Goal: Task Accomplishment & Management: Manage account settings

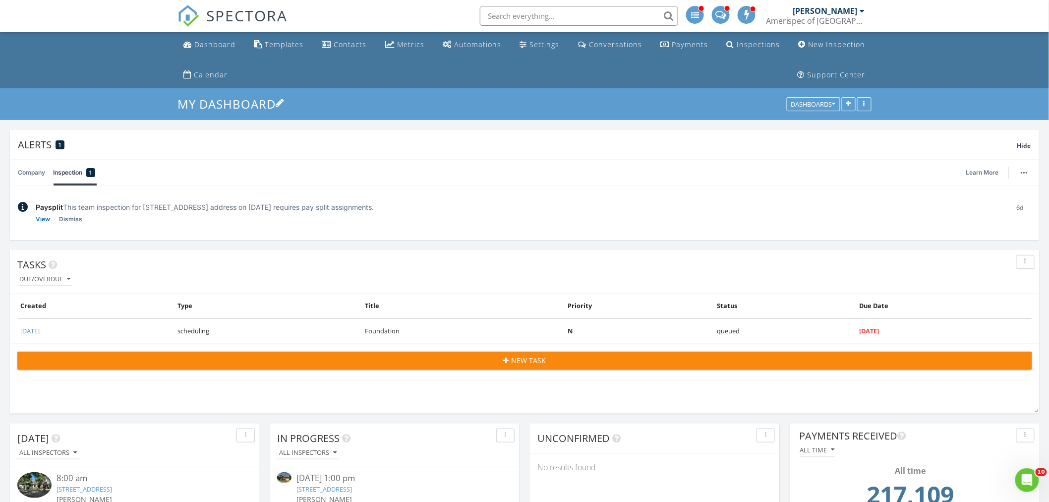
scroll to position [2631, 1067]
click at [207, 42] on div "Dashboard" at bounding box center [214, 44] width 41 height 9
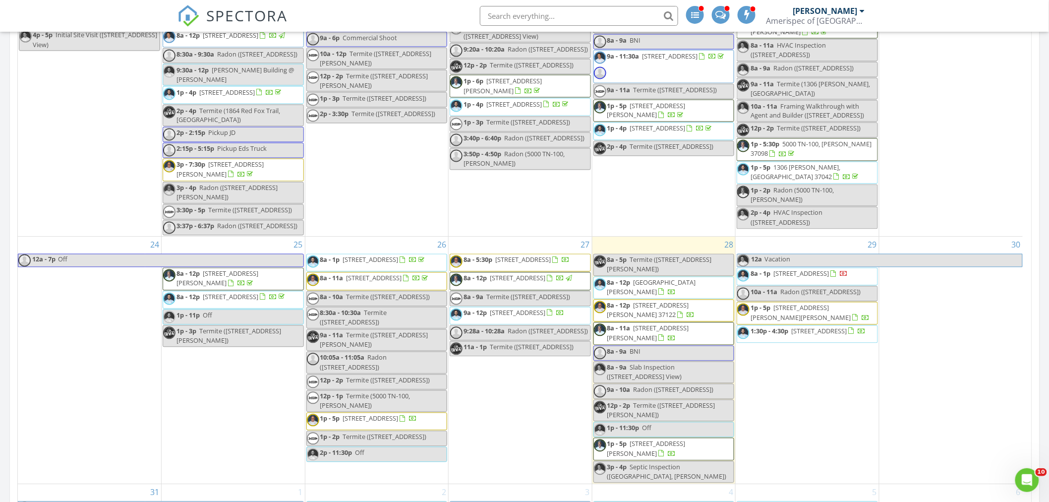
scroll to position [1267, 0]
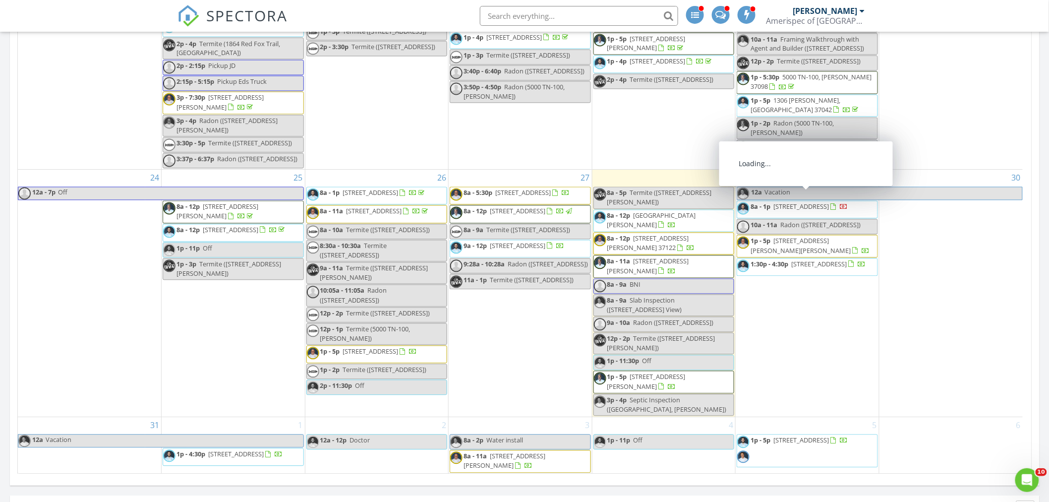
click at [786, 206] on span "8a - 1p 2955 Prince Dr, Clarksville 37043" at bounding box center [792, 209] width 111 height 15
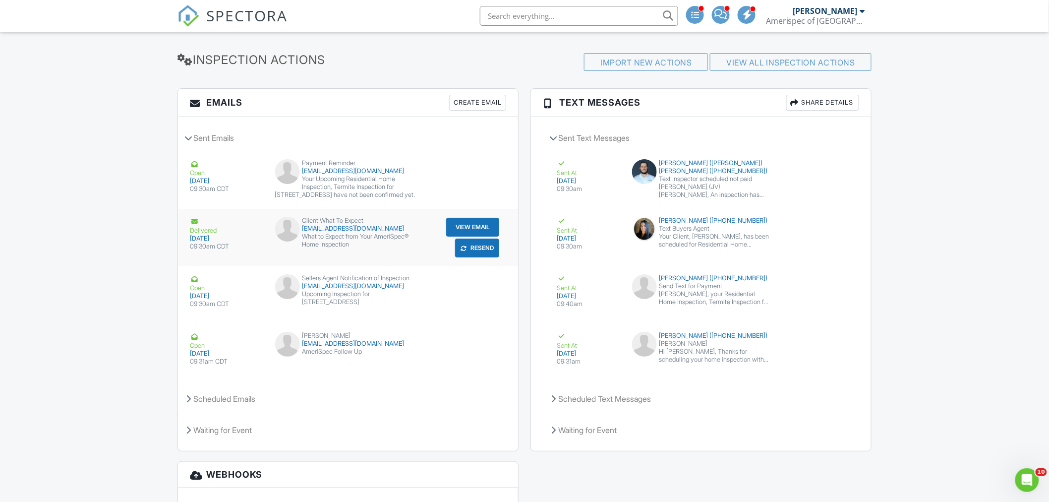
scroll to position [1409, 0]
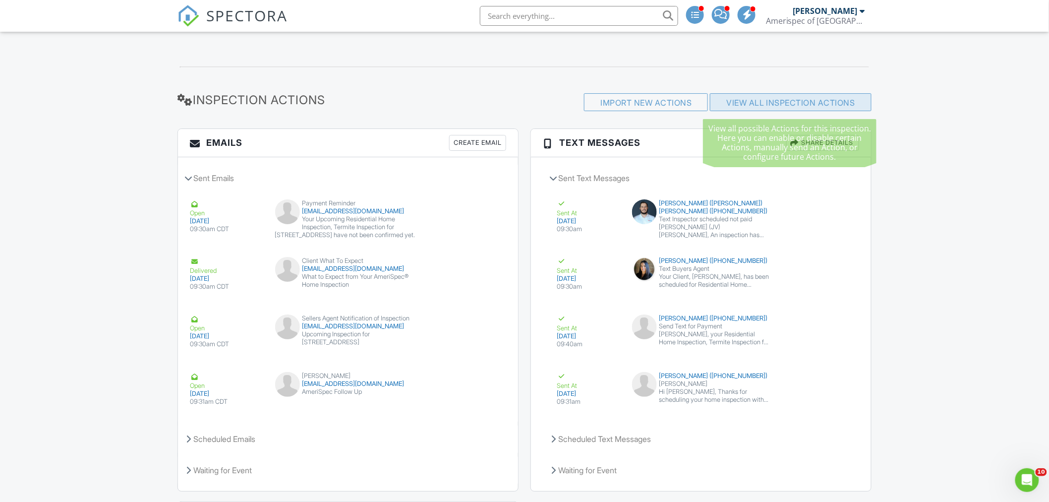
click at [771, 102] on link "View All Inspection Actions" at bounding box center [791, 103] width 129 height 10
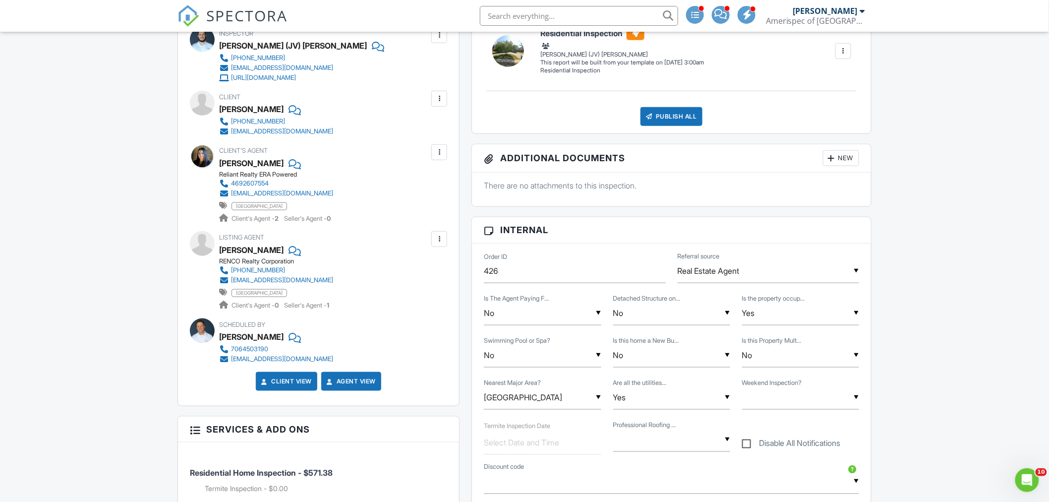
scroll to position [661, 0]
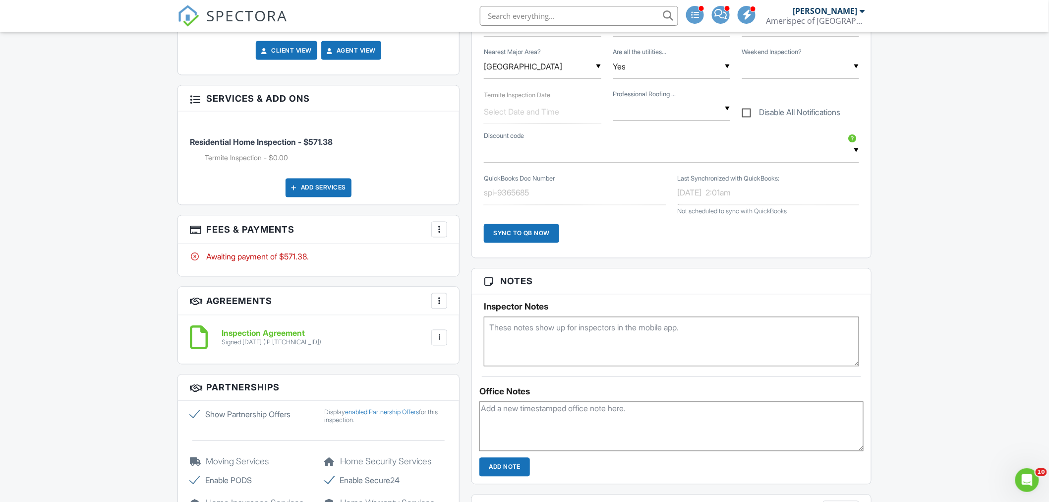
click at [722, 14] on span at bounding box center [721, 14] width 12 height 0
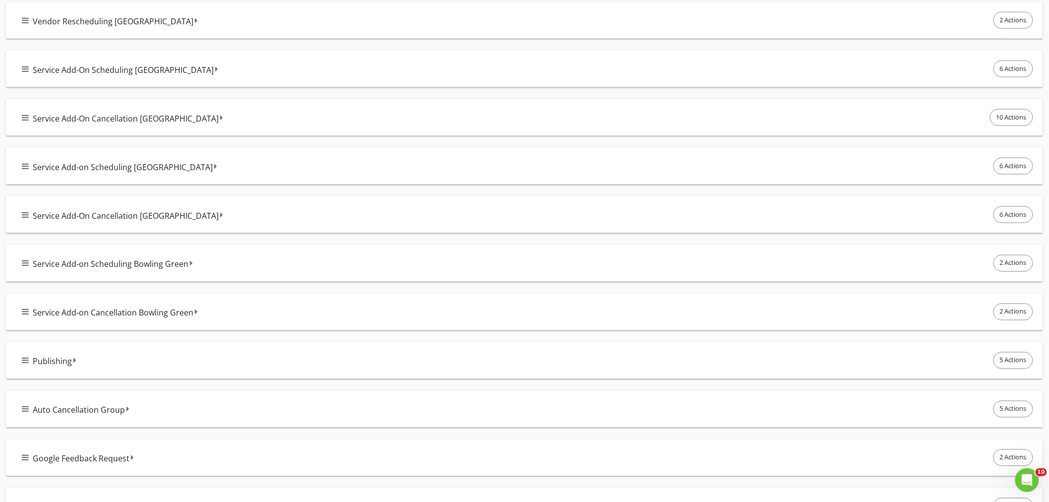
scroll to position [551, 0]
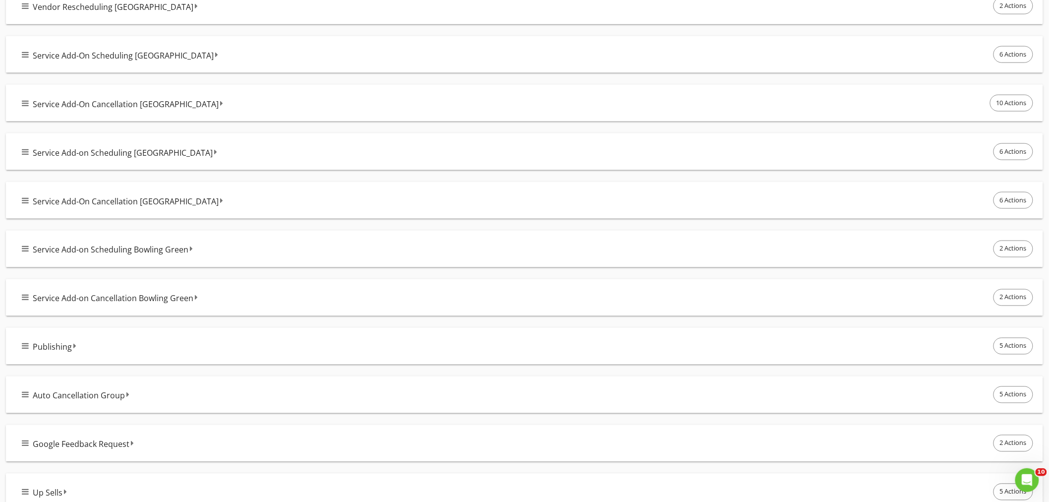
click at [178, 399] on div "Auto Cancellation Group 5 Actions" at bounding box center [529, 394] width 1014 height 21
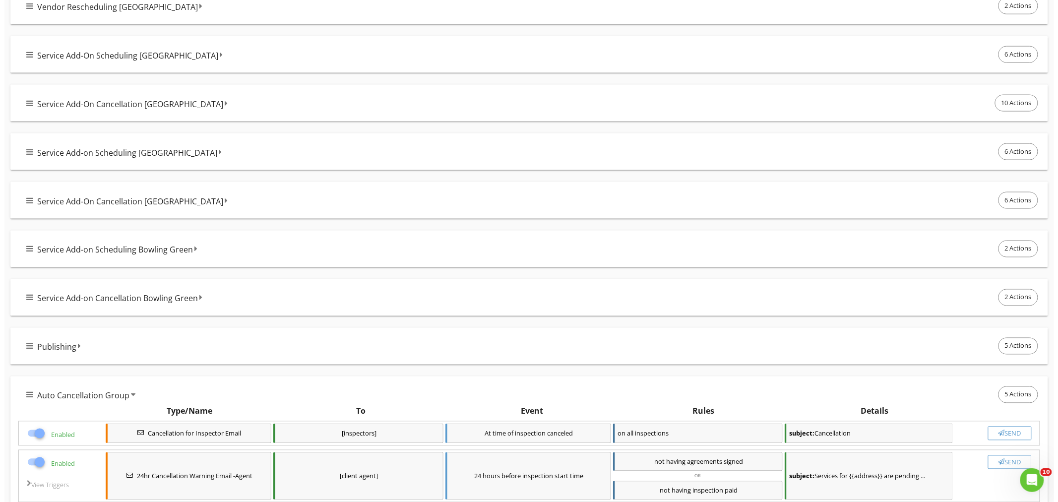
scroll to position [771, 0]
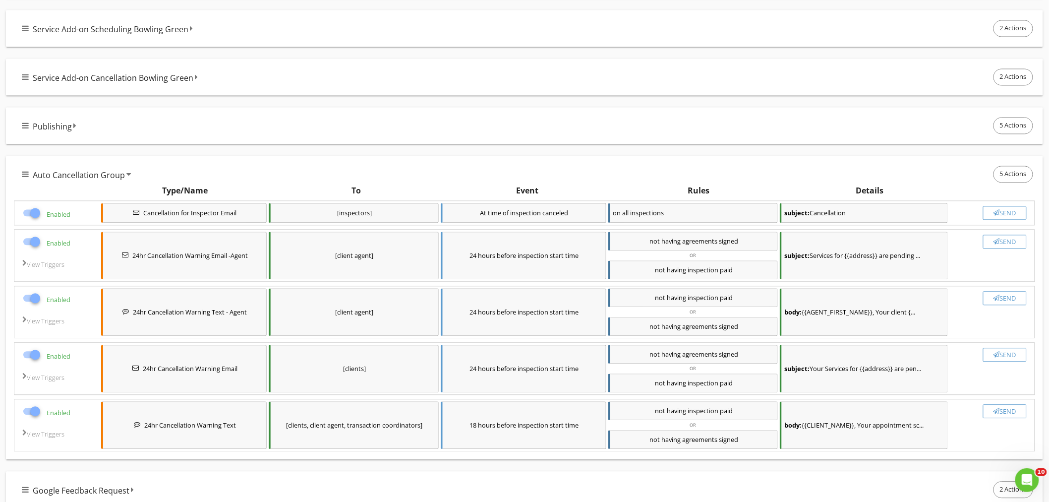
click at [1002, 244] on div "Send" at bounding box center [1005, 242] width 35 height 8
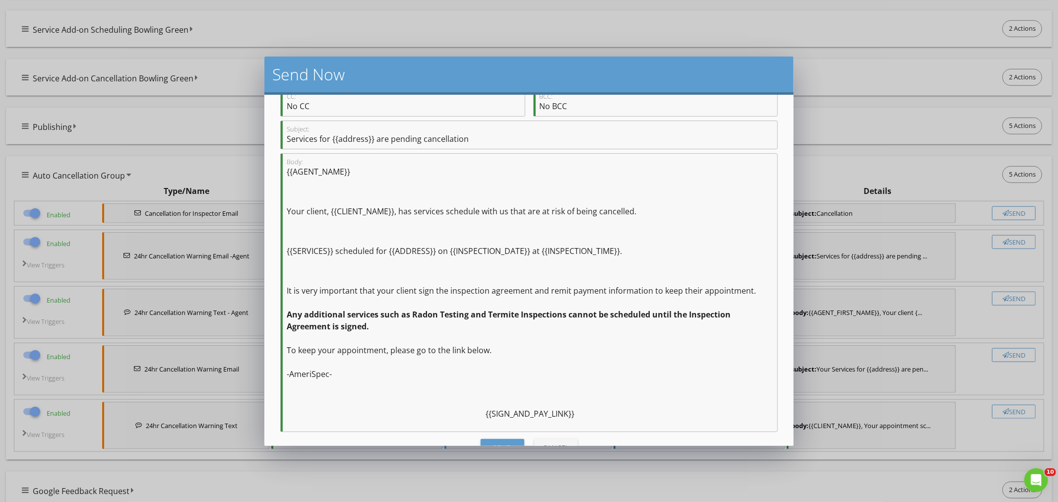
scroll to position [109, 0]
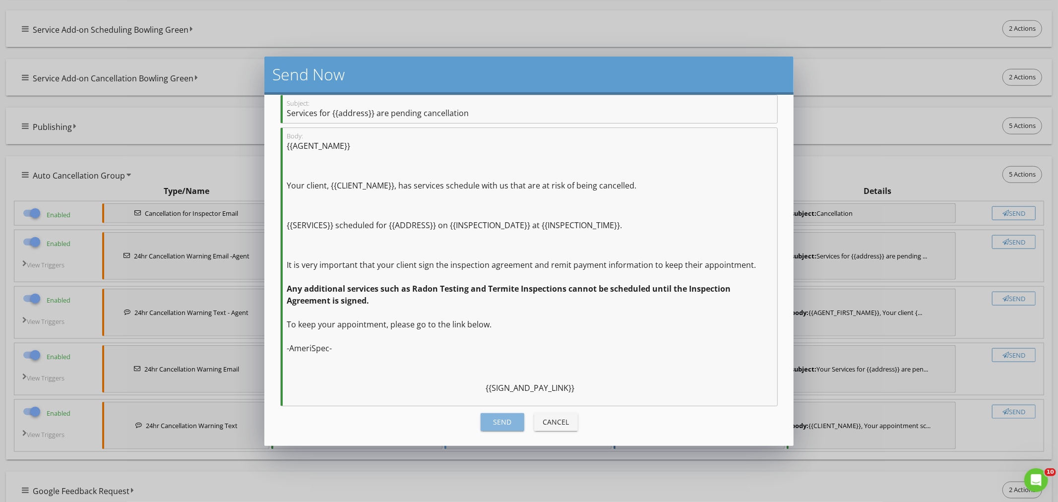
click at [494, 424] on div "Send" at bounding box center [503, 422] width 28 height 10
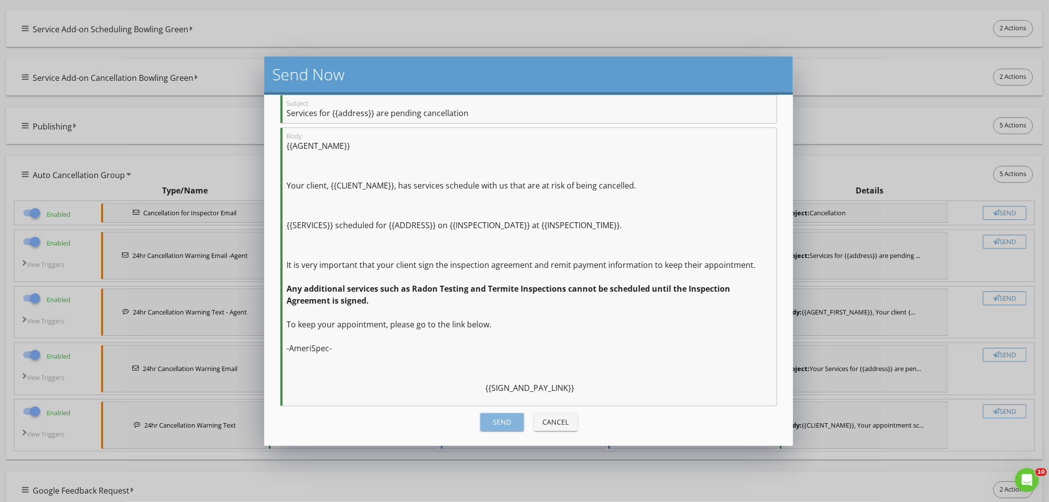
checkbox input "false"
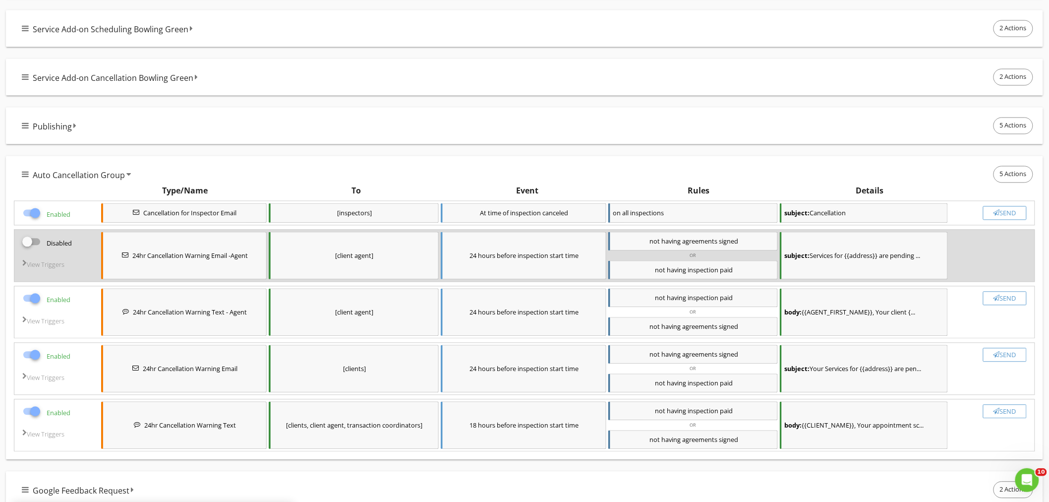
click at [1005, 301] on div "Send" at bounding box center [1005, 299] width 35 height 8
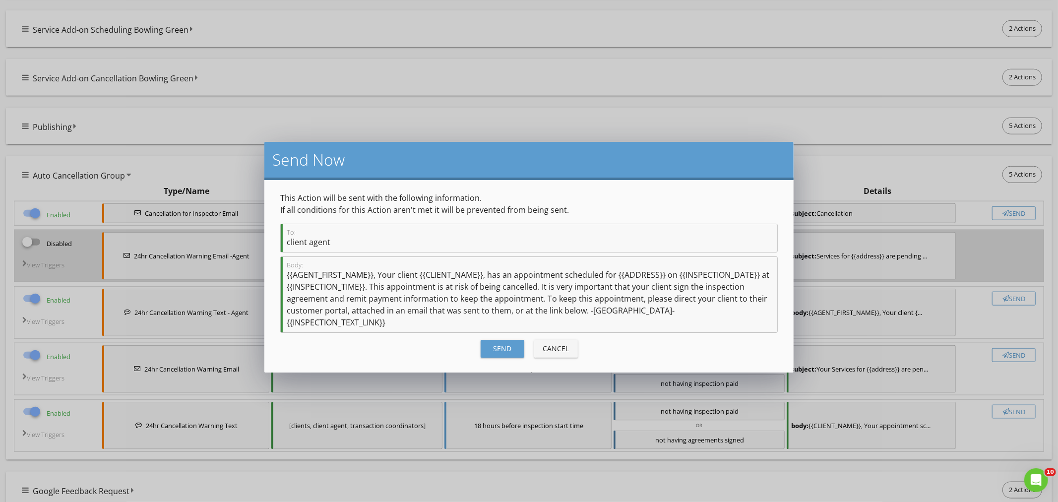
click at [499, 343] on div "Send" at bounding box center [503, 348] width 28 height 10
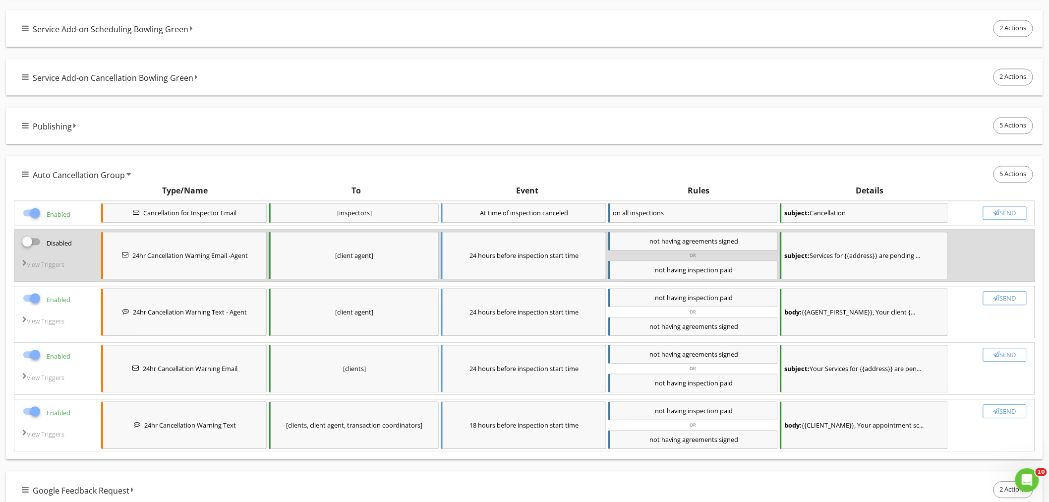
checkbox input "false"
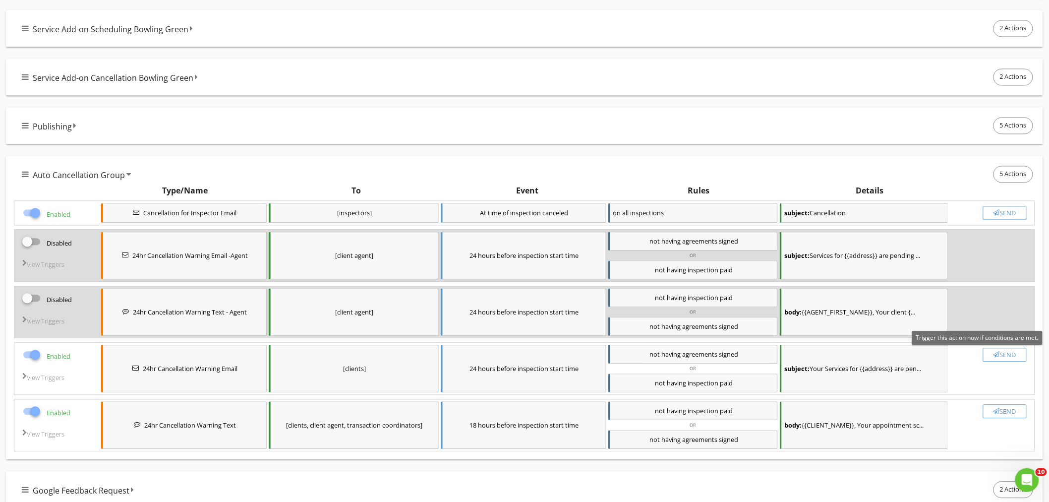
click at [1000, 358] on div "Send" at bounding box center [1005, 355] width 35 height 8
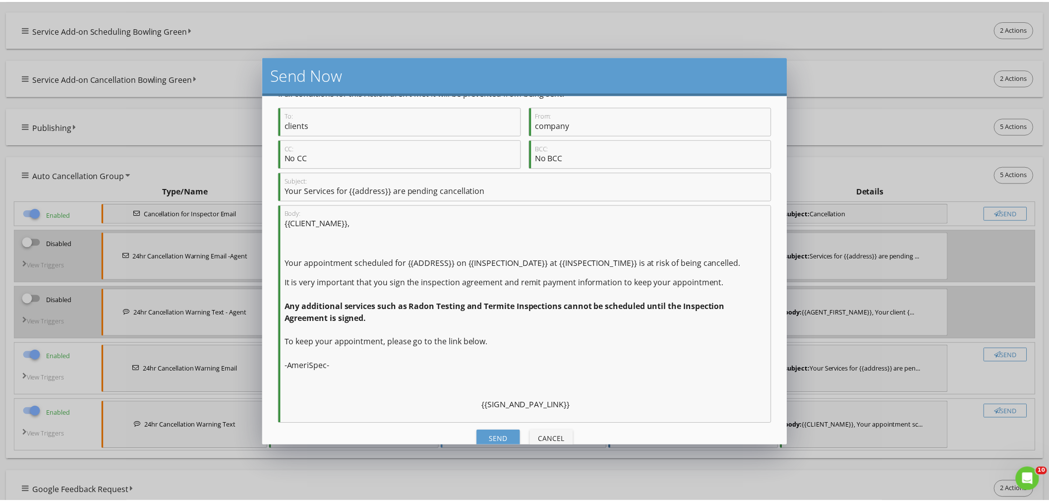
scroll to position [50, 0]
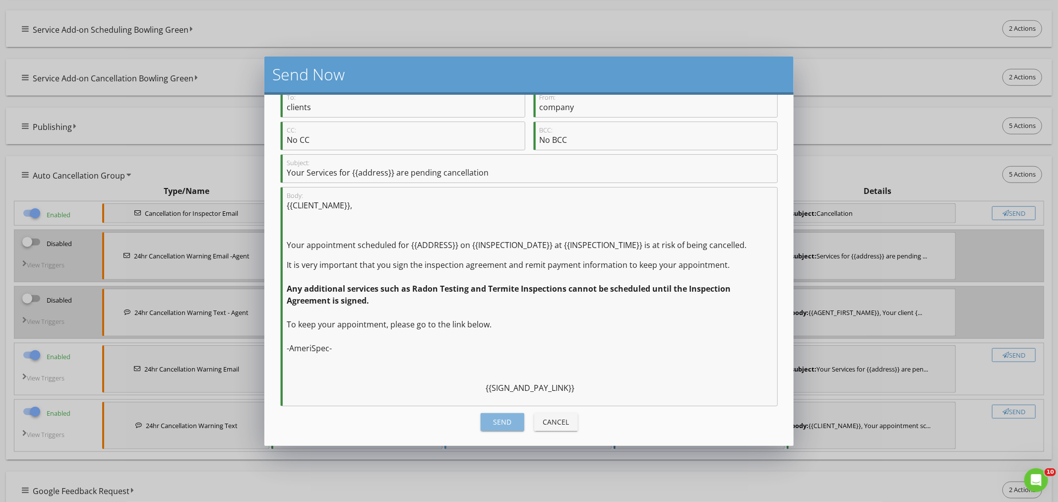
click at [496, 428] on button "Send" at bounding box center [503, 422] width 44 height 18
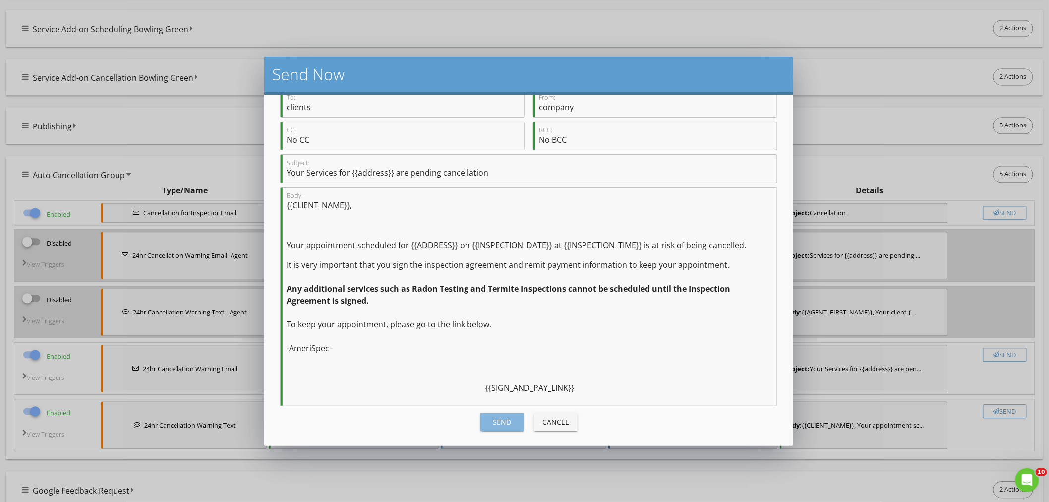
checkbox input "false"
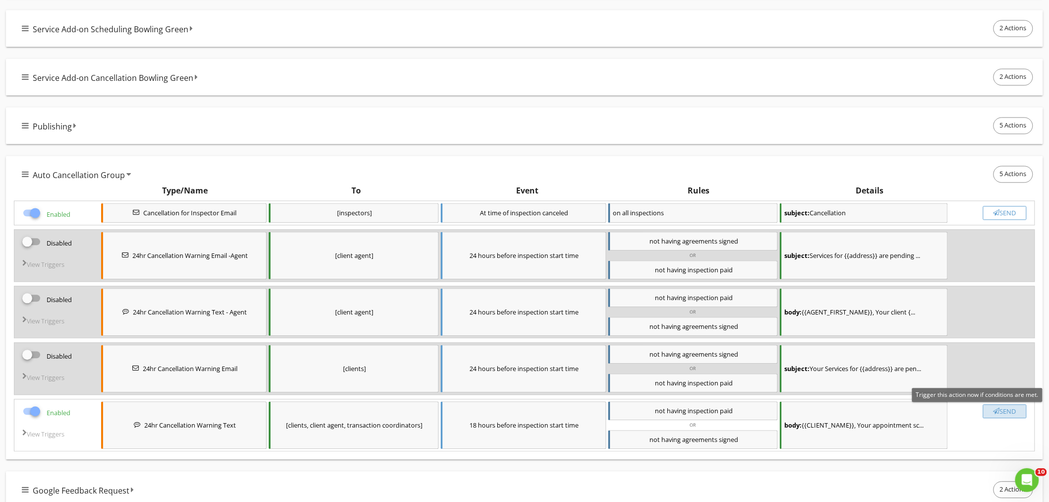
click at [1000, 419] on button "Send" at bounding box center [1005, 412] width 44 height 14
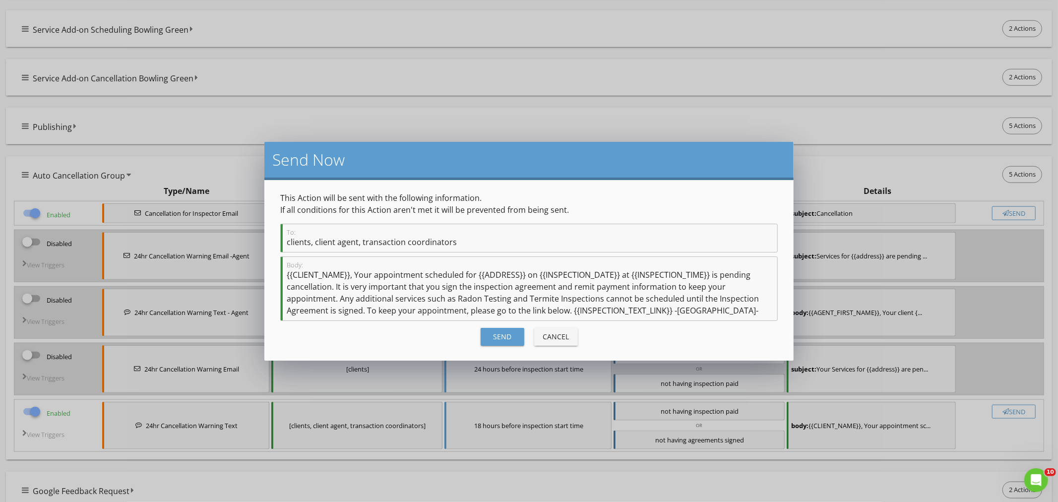
click at [497, 339] on div "Send" at bounding box center [503, 336] width 28 height 10
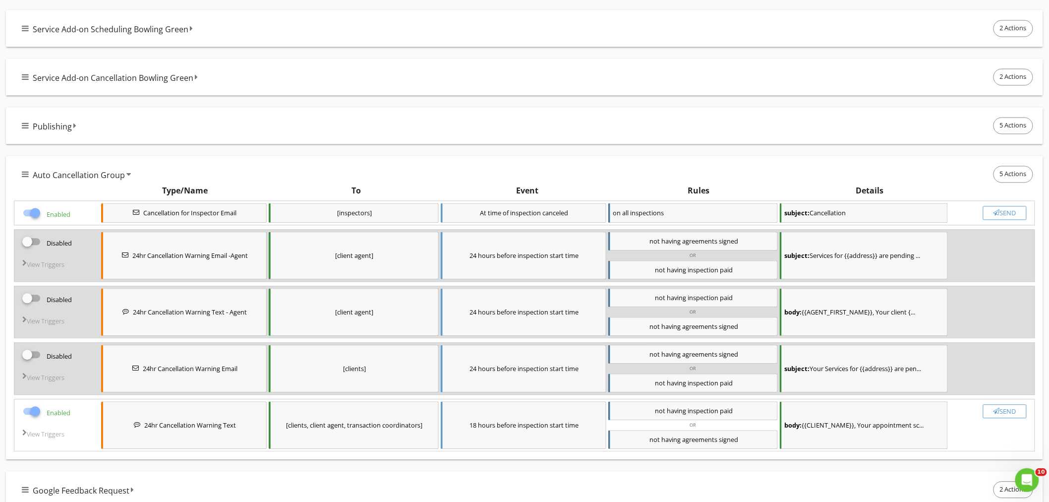
checkbox input "false"
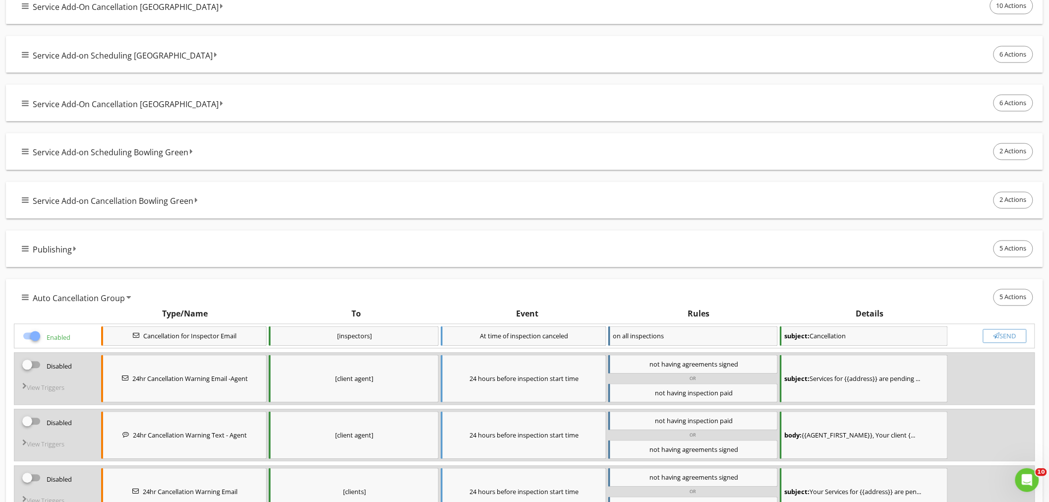
scroll to position [716, 0]
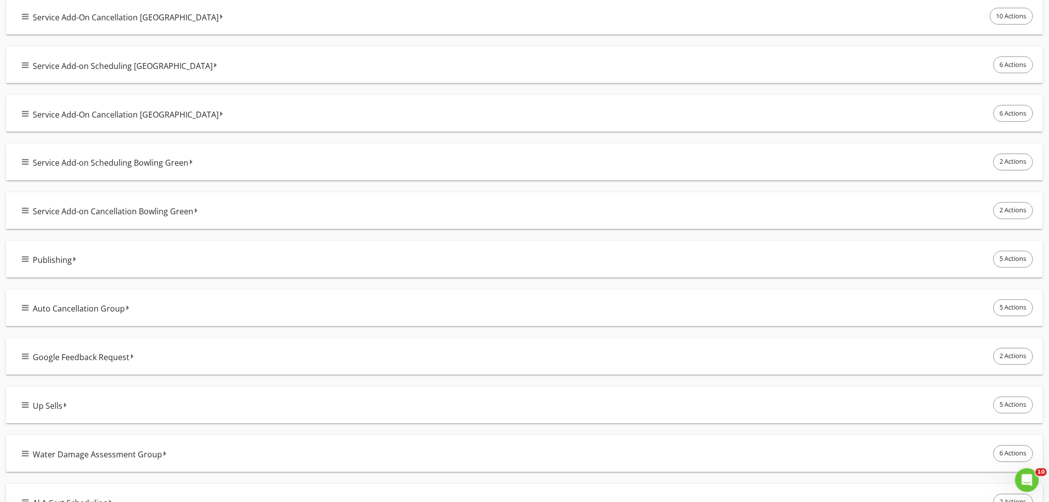
scroll to position [771, 0]
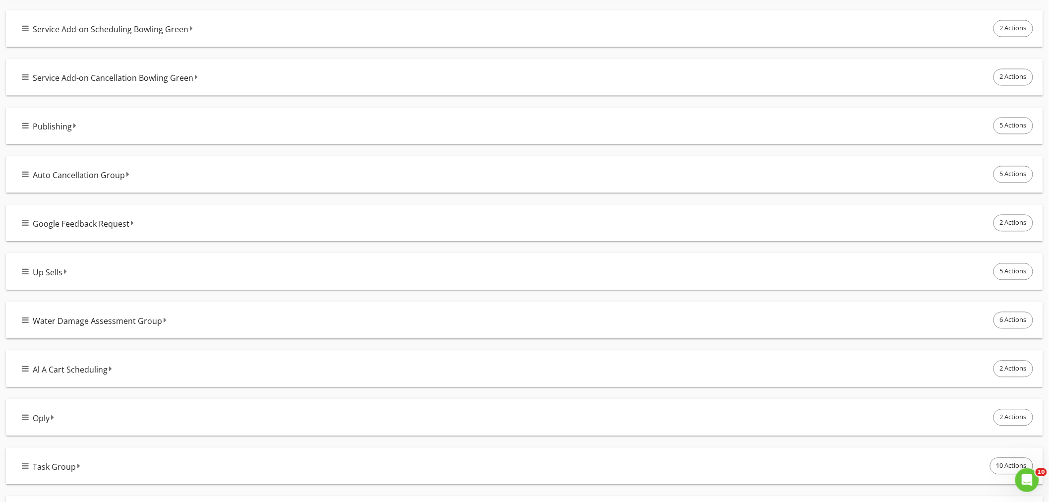
click at [160, 172] on div "Auto Cancellation Group 5 Actions" at bounding box center [529, 174] width 1014 height 21
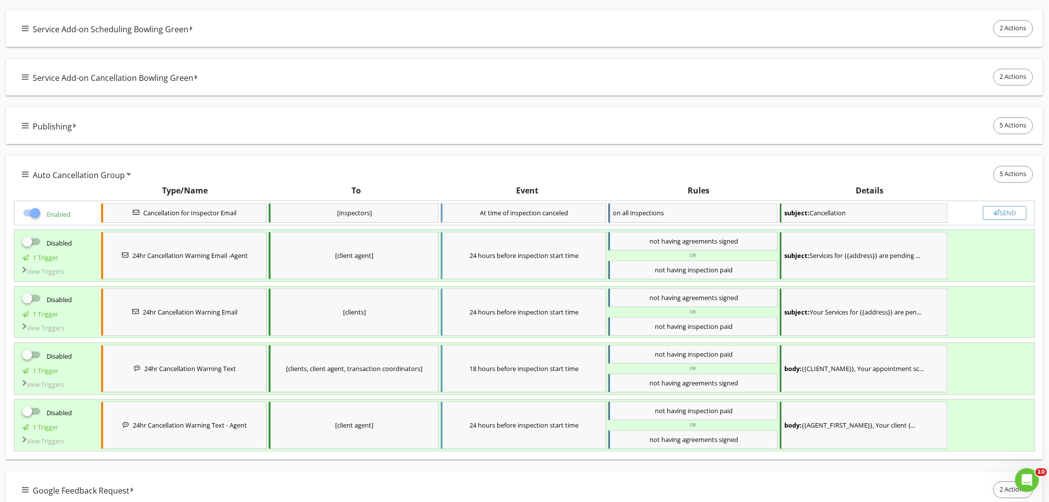
click at [50, 272] on div "View Triggers" at bounding box center [56, 274] width 81 height 12
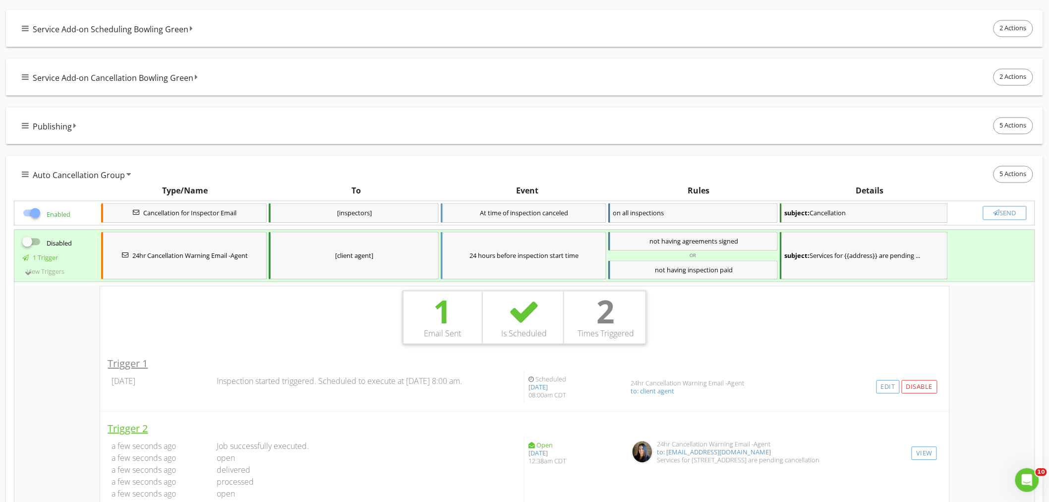
click at [50, 272] on div "View Triggers" at bounding box center [56, 274] width 81 height 12
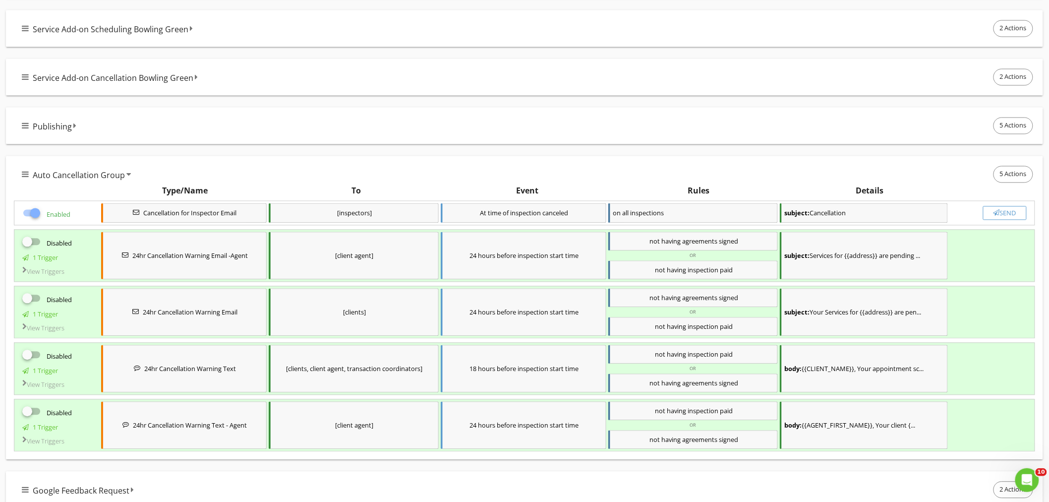
click at [64, 276] on div "View Triggers" at bounding box center [56, 274] width 81 height 12
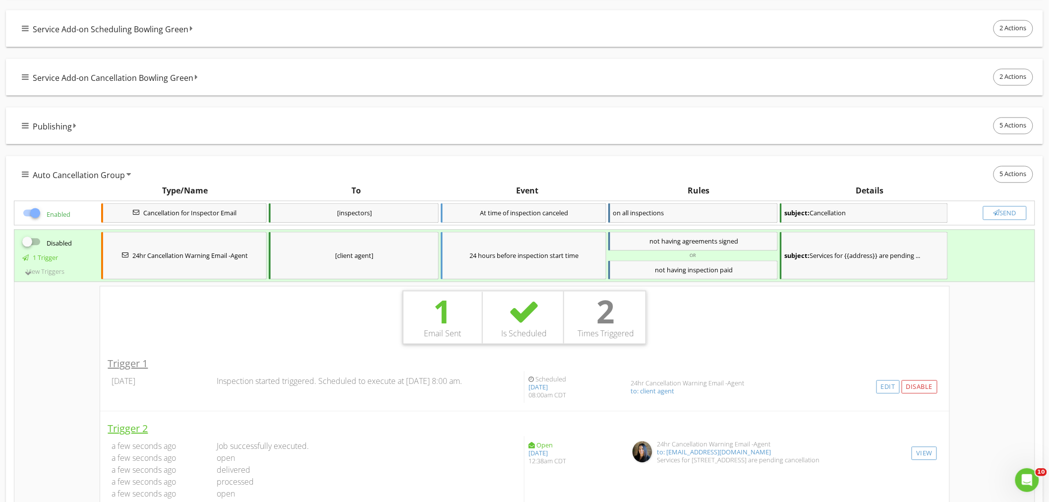
click at [64, 276] on div "View Triggers" at bounding box center [56, 274] width 81 height 12
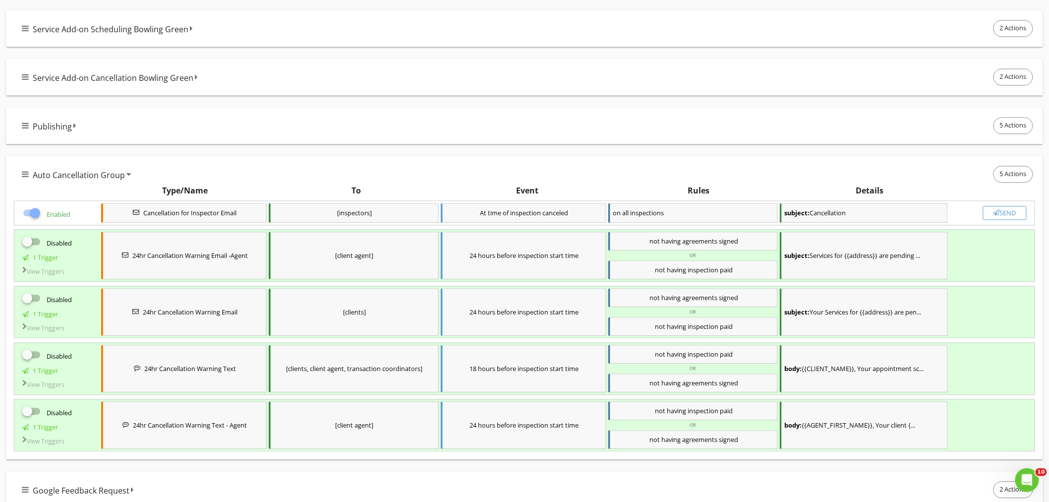
click at [52, 330] on div "View Triggers" at bounding box center [56, 330] width 81 height 12
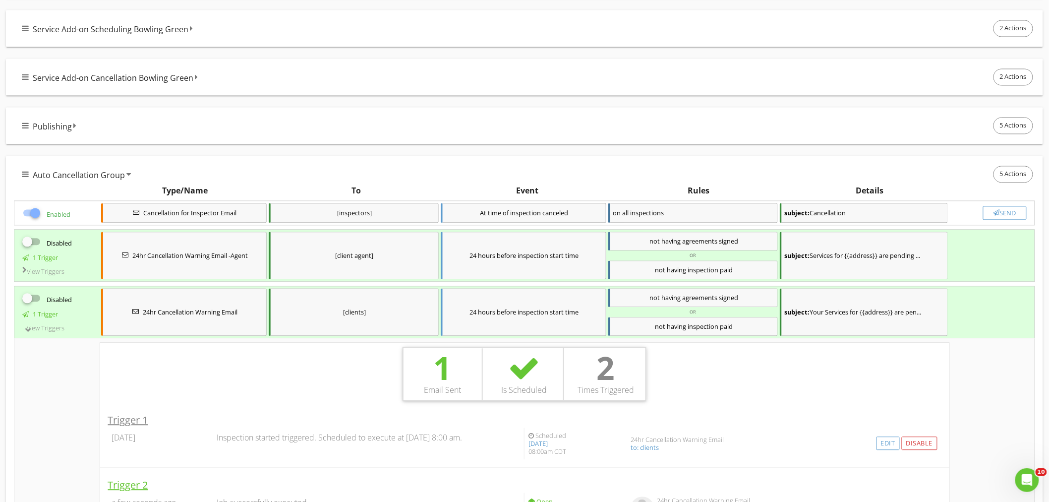
click at [52, 330] on div "View Triggers" at bounding box center [56, 330] width 81 height 12
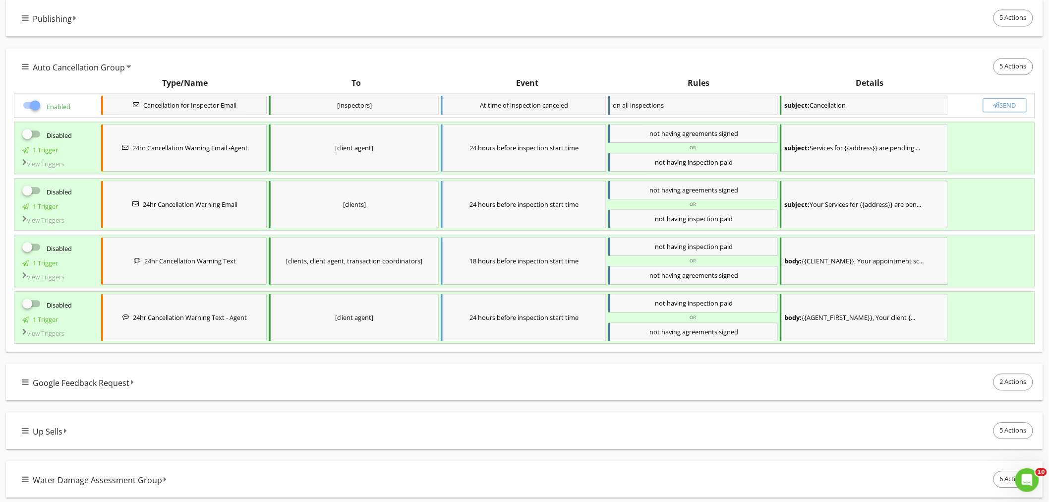
scroll to position [881, 0]
click at [56, 280] on div "View Triggers" at bounding box center [56, 277] width 81 height 12
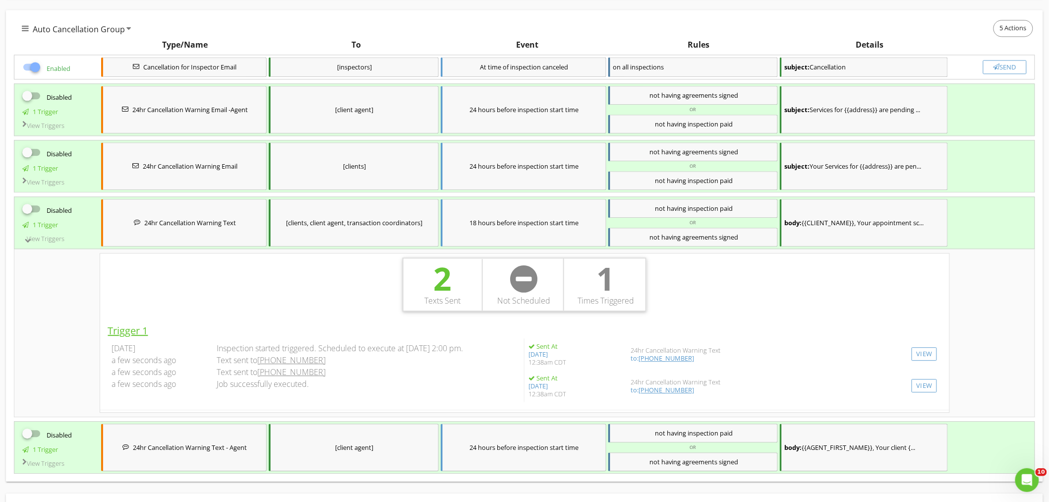
scroll to position [936, 0]
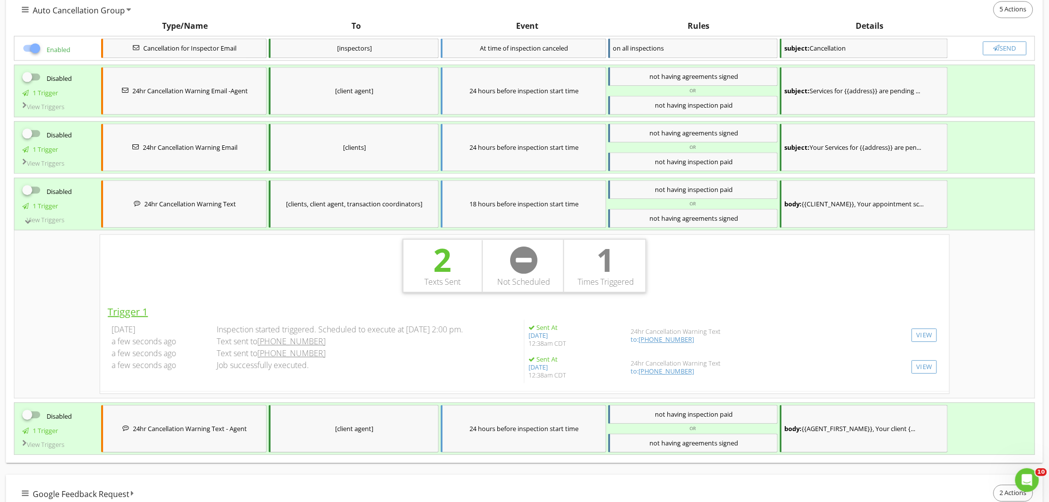
click at [58, 225] on div "View Triggers" at bounding box center [56, 222] width 81 height 12
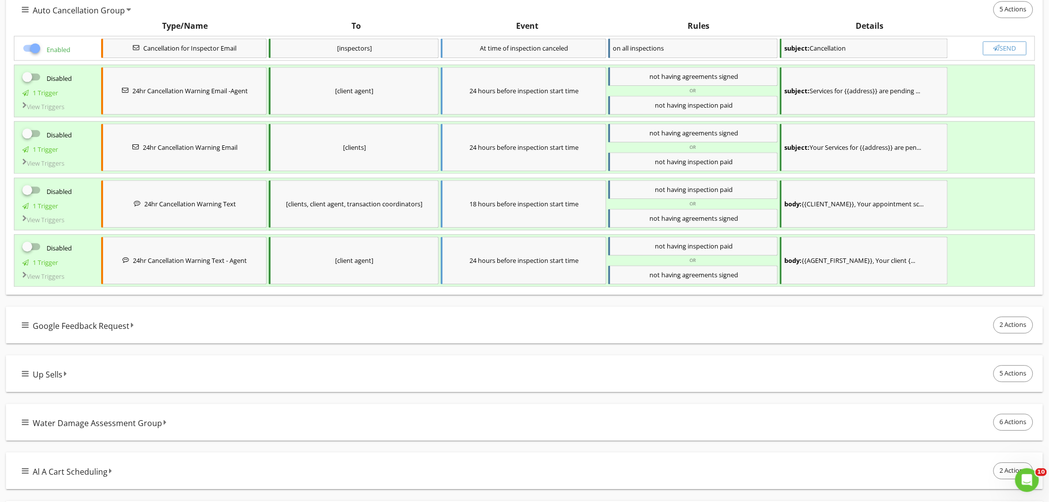
click at [53, 279] on div "View Triggers" at bounding box center [56, 278] width 81 height 12
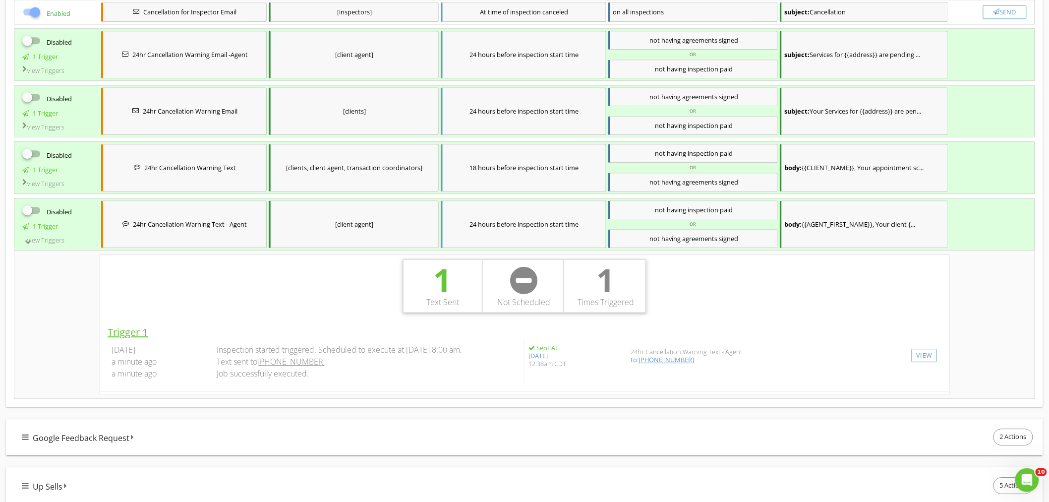
scroll to position [992, 0]
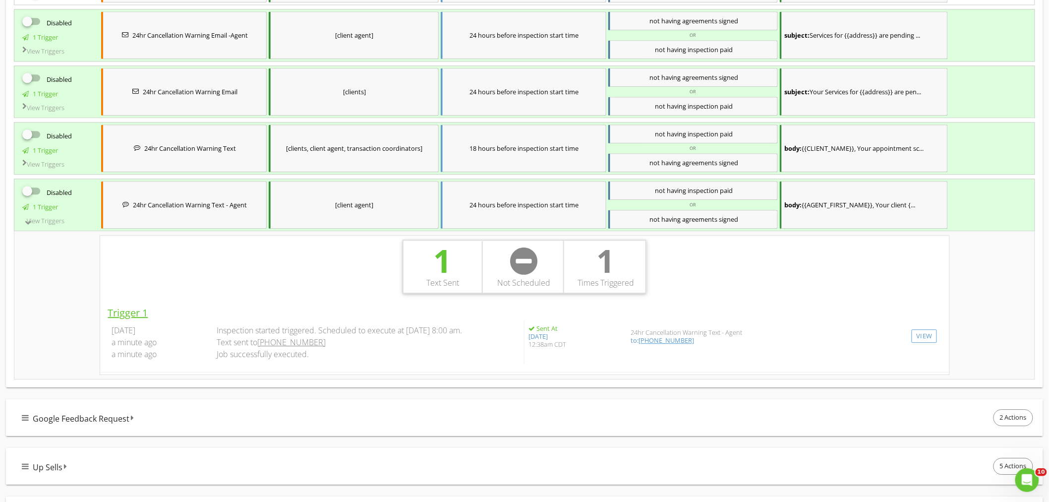
click at [57, 226] on div "View Triggers" at bounding box center [56, 223] width 81 height 12
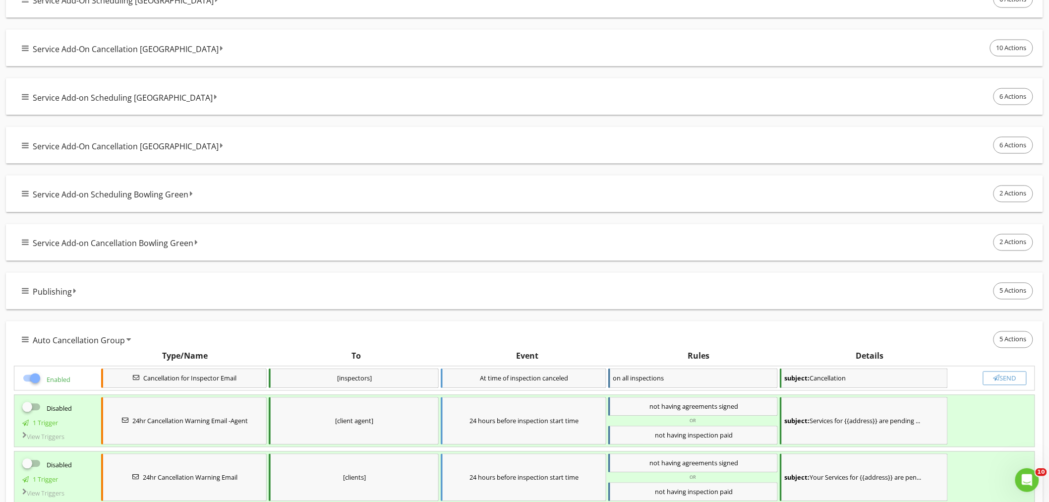
scroll to position [165, 0]
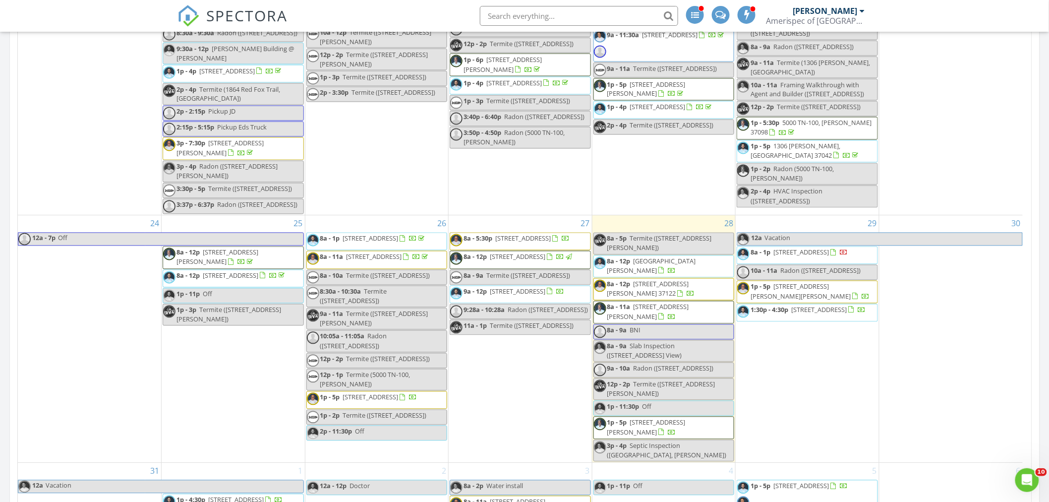
scroll to position [1322, 0]
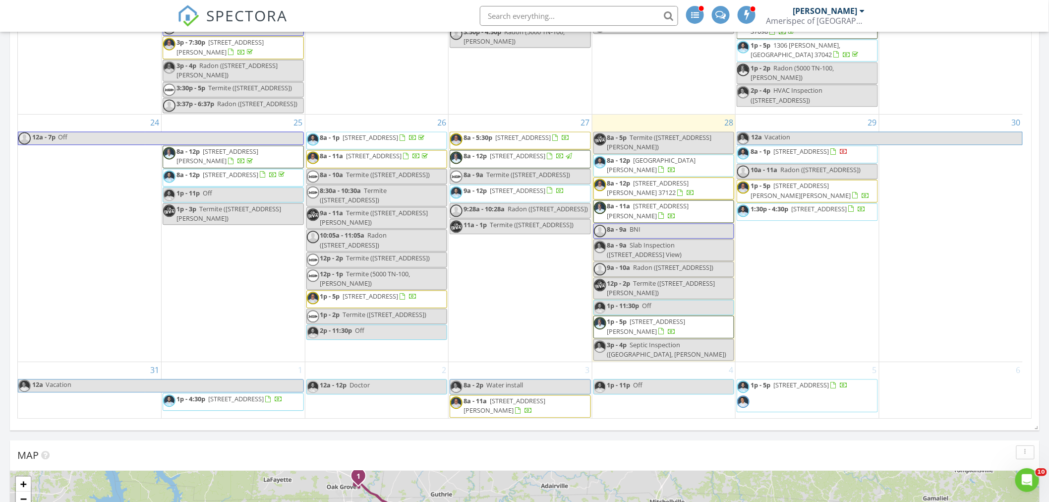
click at [774, 147] on span "[STREET_ADDRESS]" at bounding box center [802, 151] width 56 height 9
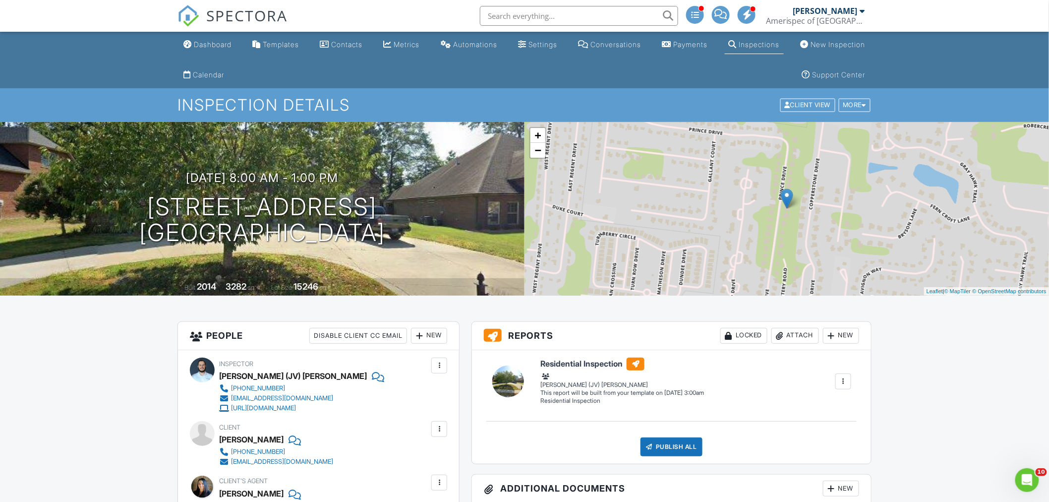
drag, startPoint x: 128, startPoint y: 399, endPoint x: 135, endPoint y: 162, distance: 237.2
click at [203, 47] on div "Dashboard" at bounding box center [213, 44] width 38 height 8
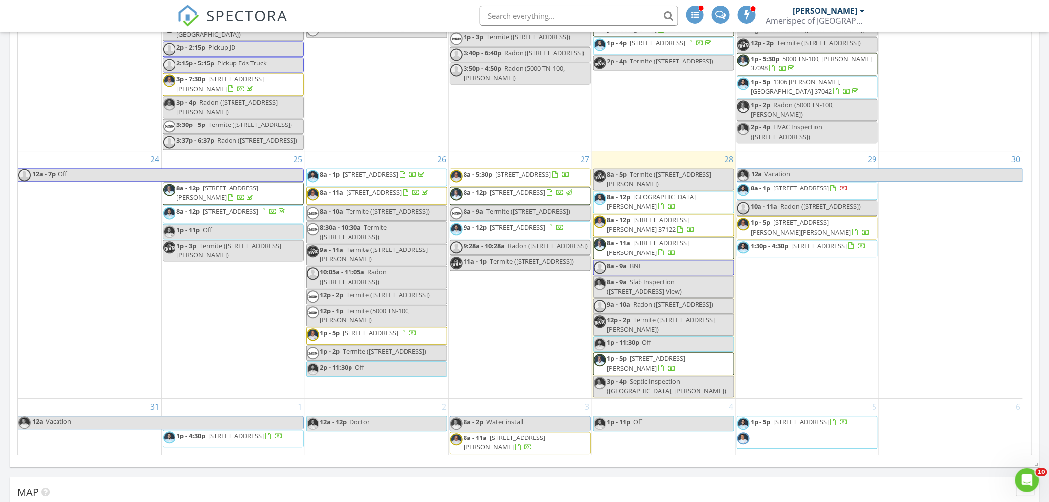
scroll to position [1322, 0]
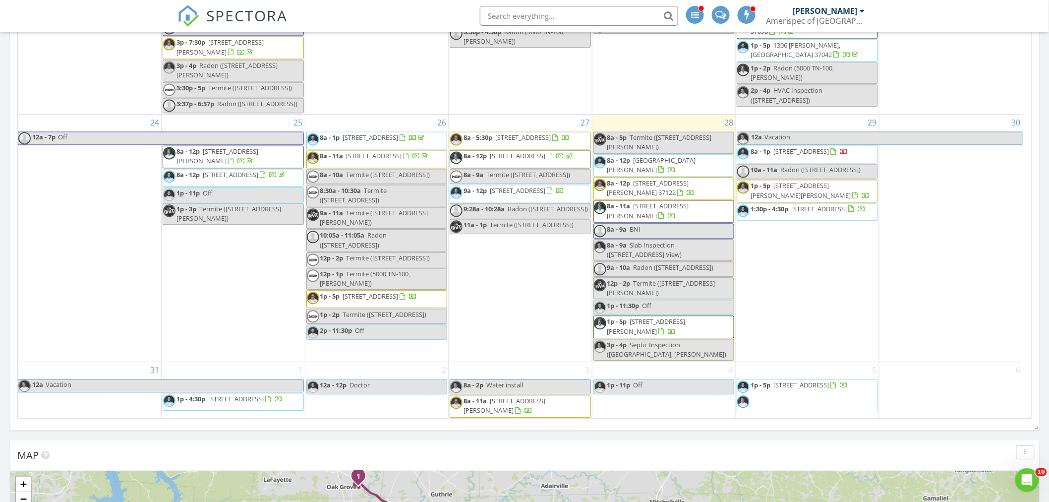
click at [545, 384] on link "8a - 2p Water install" at bounding box center [520, 386] width 141 height 15
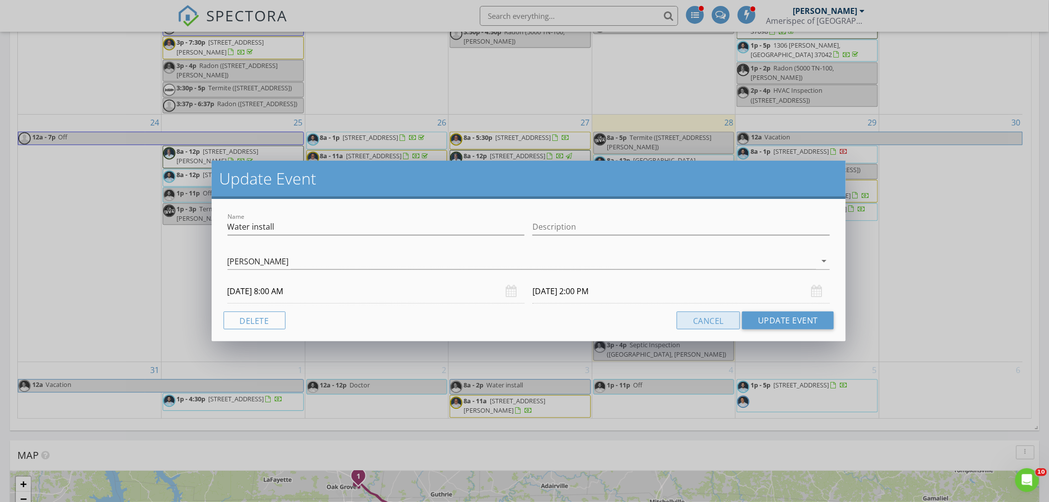
click at [697, 321] on button "Cancel" at bounding box center [708, 320] width 63 height 18
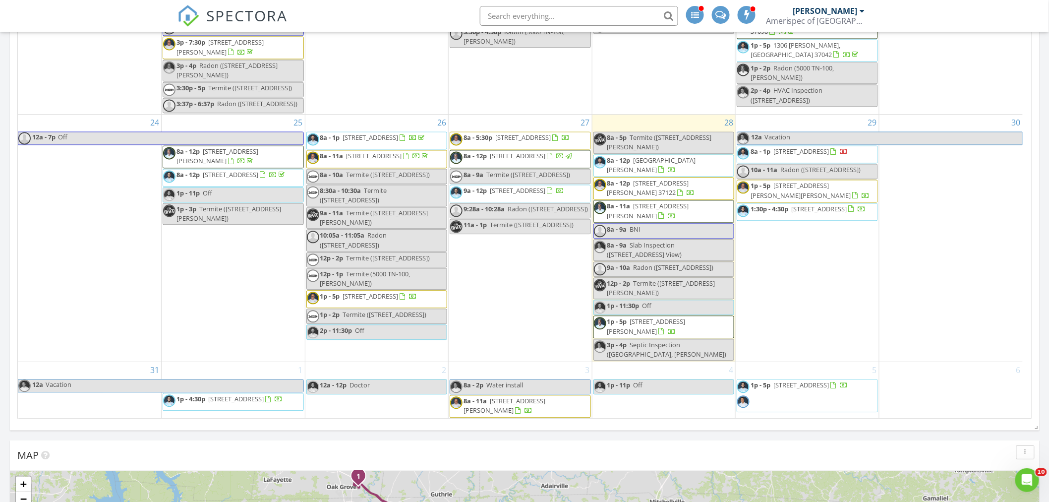
click at [497, 385] on span "Water install" at bounding box center [505, 384] width 37 height 9
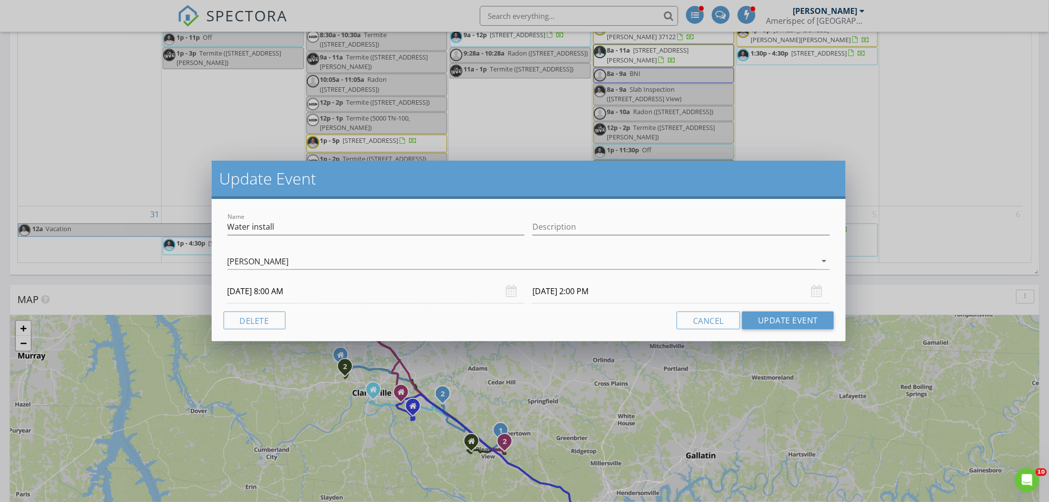
scroll to position [1377, 0]
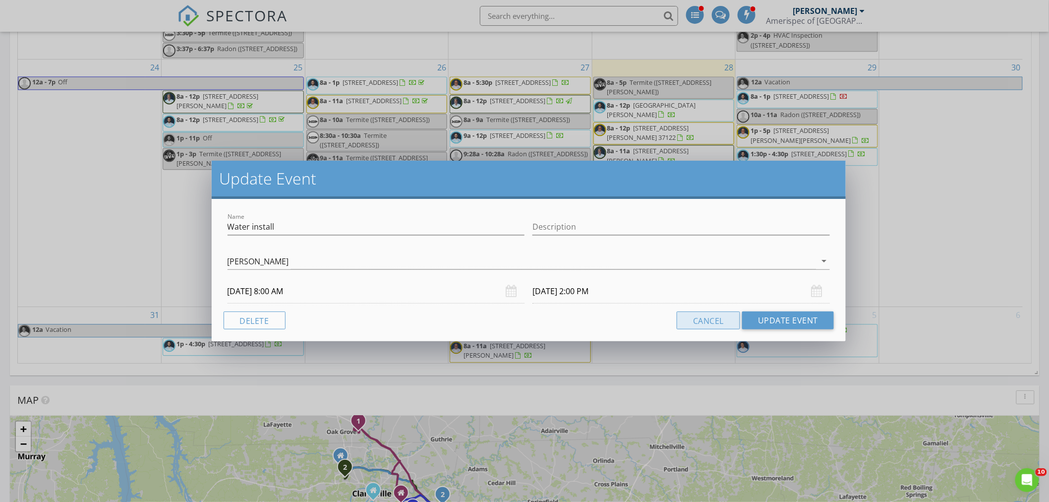
click at [705, 326] on button "Cancel" at bounding box center [708, 320] width 63 height 18
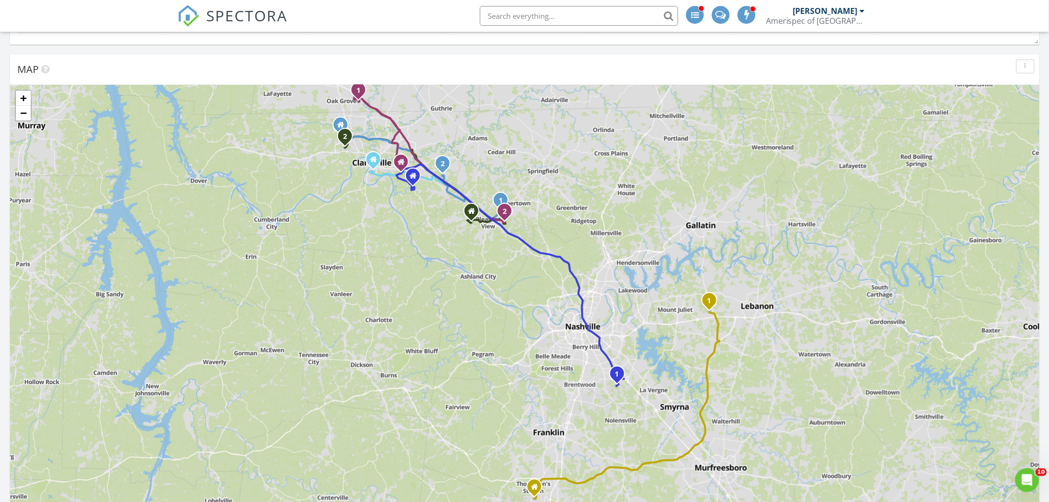
scroll to position [1653, 0]
